Goal: Information Seeking & Learning: Learn about a topic

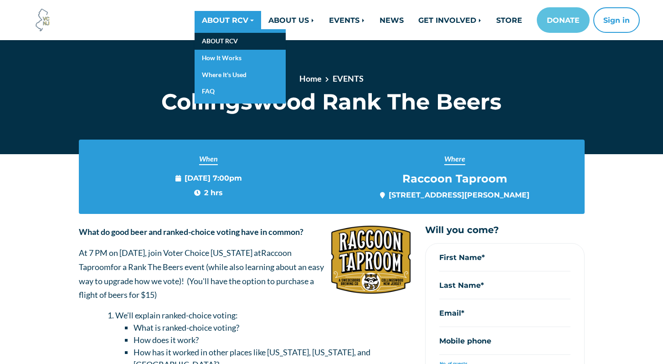
click at [205, 39] on link "ABOUT RCV" at bounding box center [240, 41] width 91 height 17
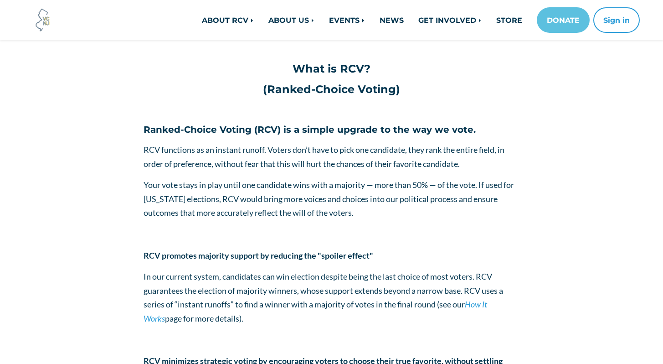
scroll to position [161, 0]
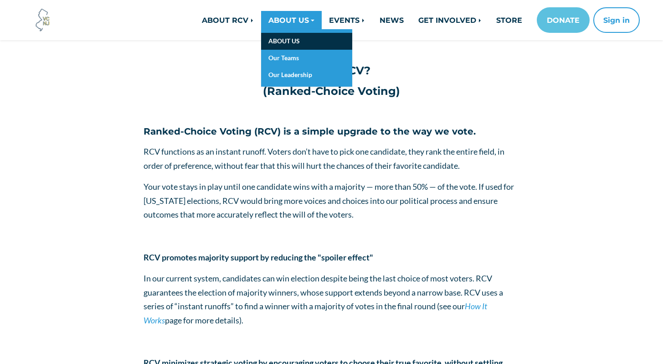
click at [282, 39] on link "ABOUT US" at bounding box center [306, 41] width 91 height 17
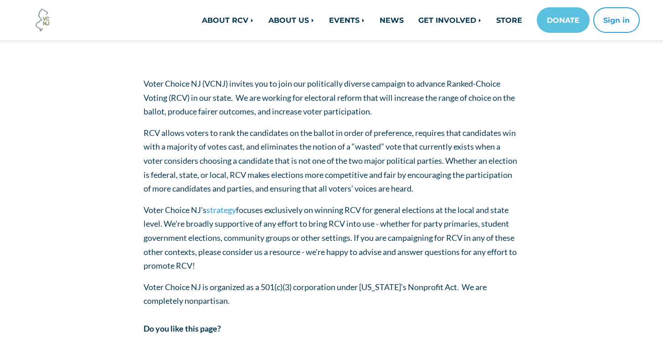
scroll to position [149, 0]
click at [278, 130] on p "RCV allows voters to rank the candidates on the ballot in order of preference, …" at bounding box center [332, 160] width 376 height 70
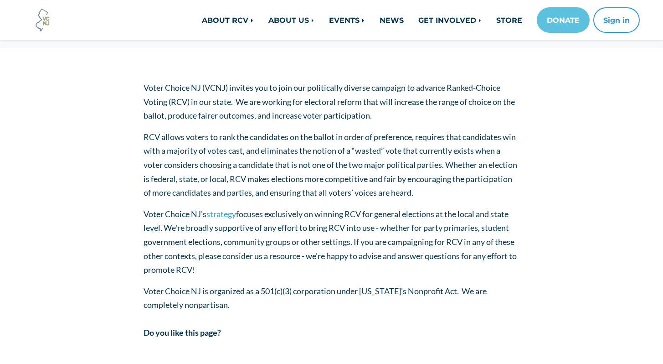
scroll to position [147, 0]
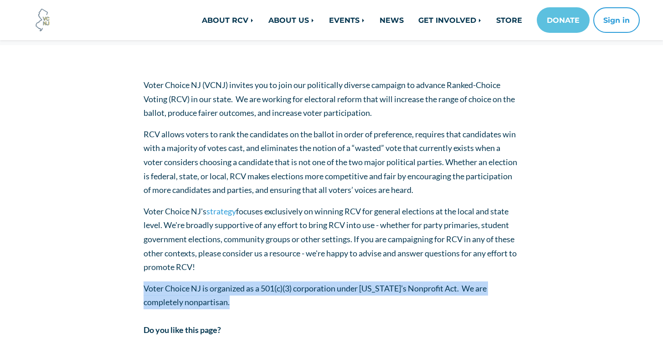
drag, startPoint x: 233, startPoint y: 302, endPoint x: 136, endPoint y: 275, distance: 101.2
click at [136, 275] on div "Voter Choice NJ (VCNJ) invites you to join our politically diverse campaign to …" at bounding box center [332, 214] width 520 height 273
copy p "Voter Choice NJ is organized as a 501(c)(3) corporation under New Jersey’s Nonp…"
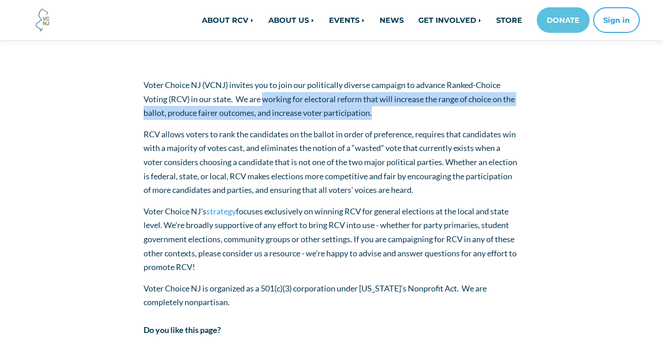
drag, startPoint x: 398, startPoint y: 114, endPoint x: 263, endPoint y: 101, distance: 134.7
click at [263, 101] on p "Voter Choice NJ (VCNJ) invites you to join our politically diverse campaign to …" at bounding box center [332, 99] width 376 height 42
drag, startPoint x: 236, startPoint y: 264, endPoint x: 139, endPoint y: 216, distance: 108.9
click at [139, 216] on div "Voter Choice NJ (VCNJ) invites you to join our politically diverse campaign to …" at bounding box center [332, 214] width 390 height 273
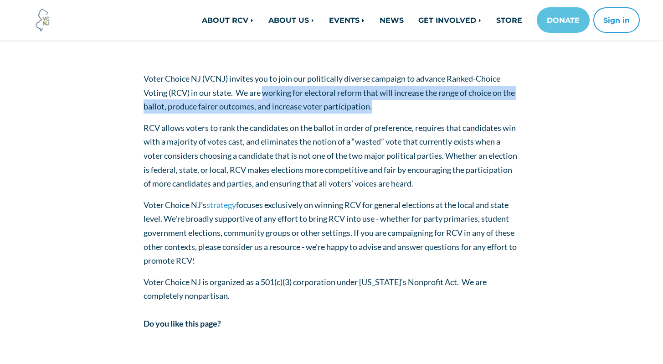
scroll to position [154, 0]
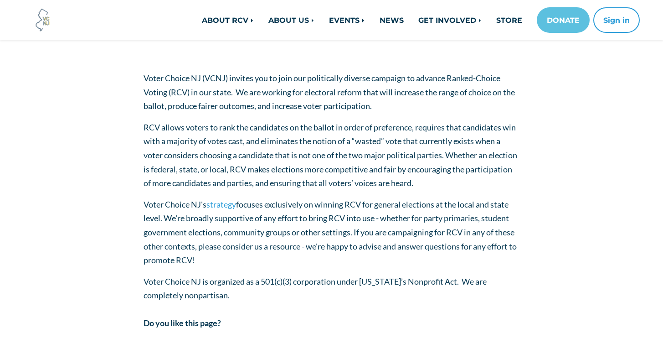
click at [241, 261] on p "Voter Choice NJ's strategy focuses exclusively on winning RCV for general elect…" at bounding box center [332, 232] width 376 height 70
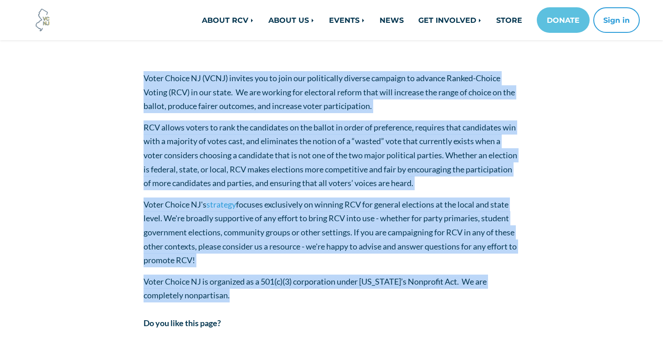
drag, startPoint x: 236, startPoint y: 295, endPoint x: 135, endPoint y: 77, distance: 240.3
click at [135, 77] on div "Voter Choice NJ (VCNJ) invites you to join our politically diverse campaign to …" at bounding box center [332, 207] width 520 height 273
copy div "Voter Choice NJ (VCNJ) invites you to join our politically diverse campaign to …"
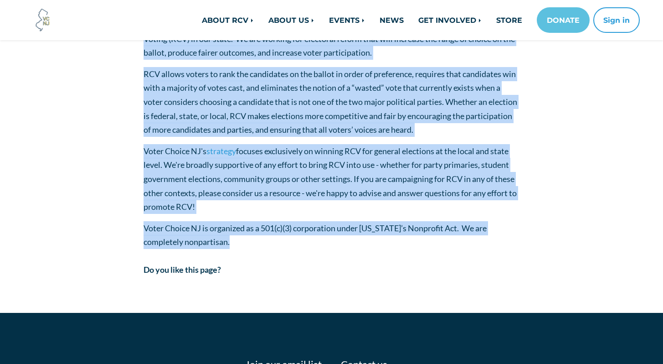
scroll to position [52, 0]
